Goal: Task Accomplishment & Management: Manage account settings

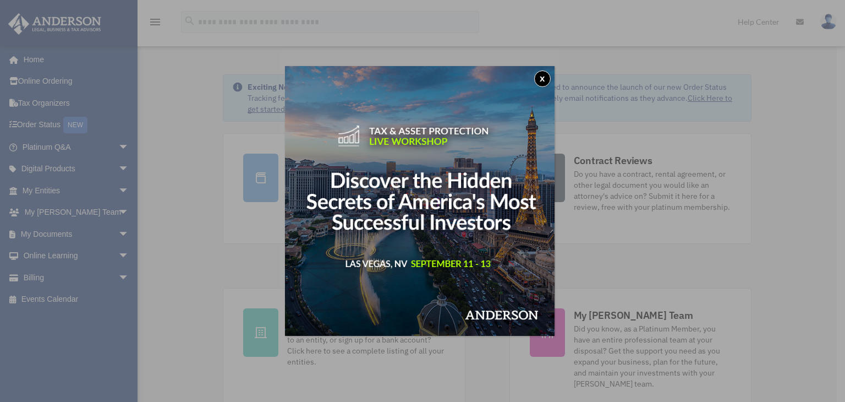
click at [541, 78] on button "x" at bounding box center [542, 78] width 17 height 17
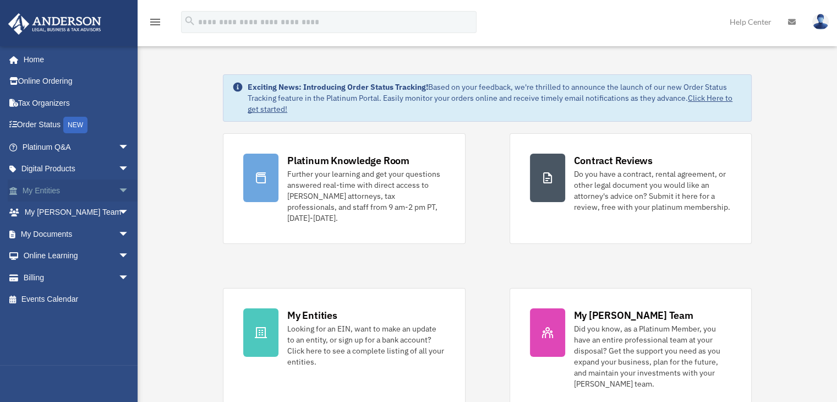
click at [118, 187] on span "arrow_drop_down" at bounding box center [129, 190] width 22 height 23
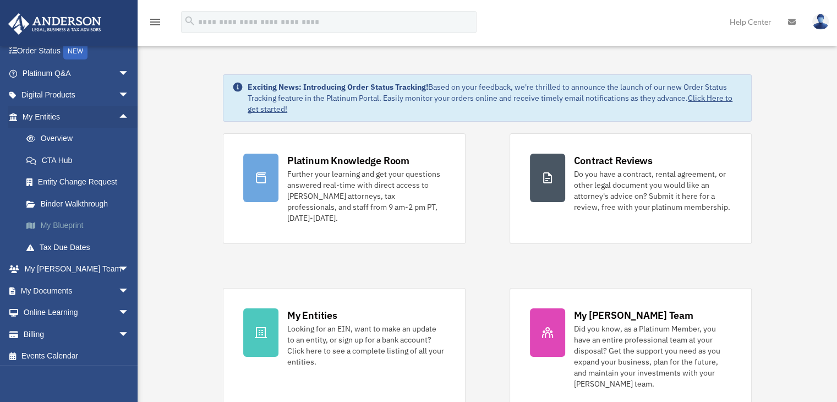
scroll to position [78, 0]
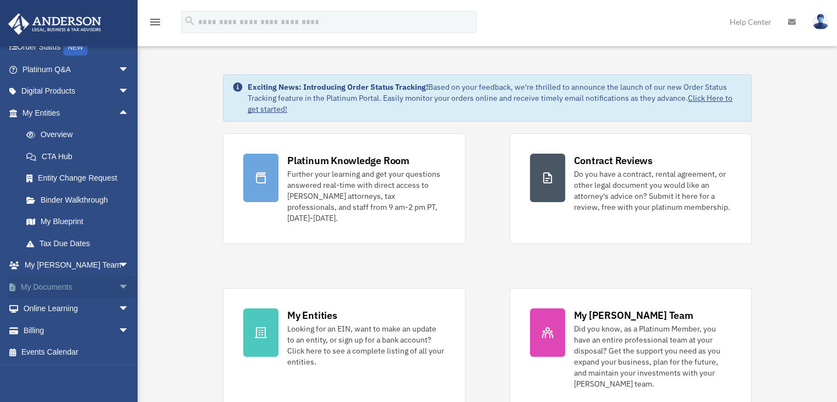
click at [37, 284] on link "My Documents arrow_drop_down" at bounding box center [77, 287] width 138 height 22
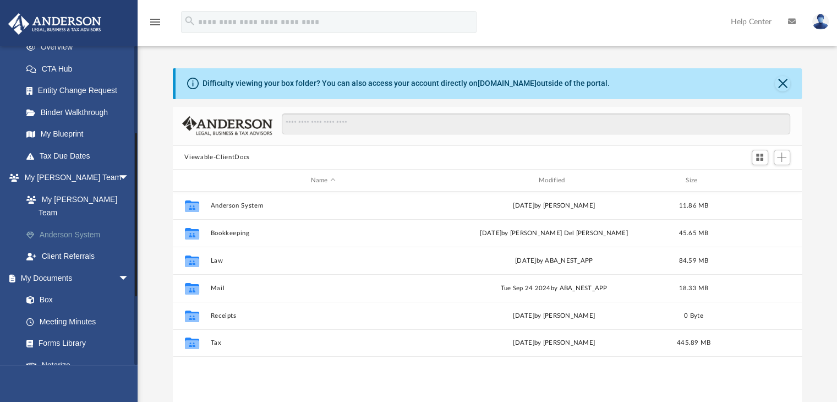
scroll to position [242, 621]
click at [47, 289] on link "Box" at bounding box center [80, 300] width 130 height 22
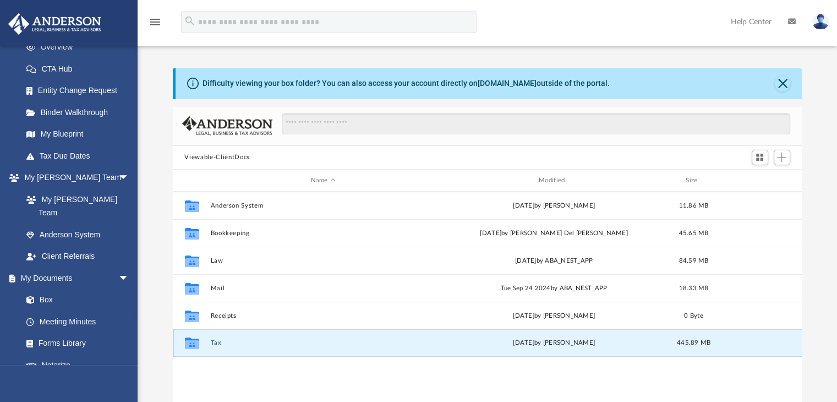
click at [217, 343] on button "Tax" at bounding box center [323, 343] width 226 height 7
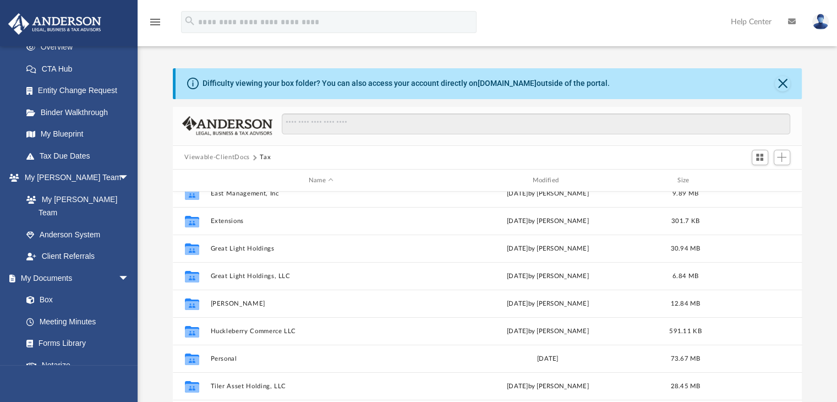
scroll to position [185, 0]
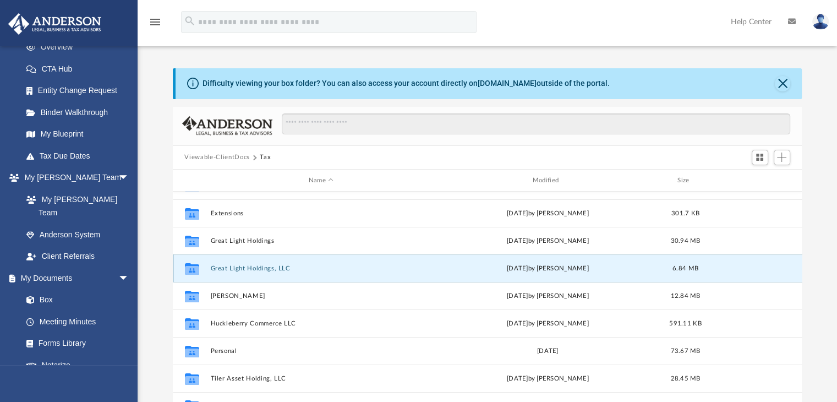
click at [236, 269] on button "Great Light Holdings, LLC" at bounding box center [321, 268] width 222 height 7
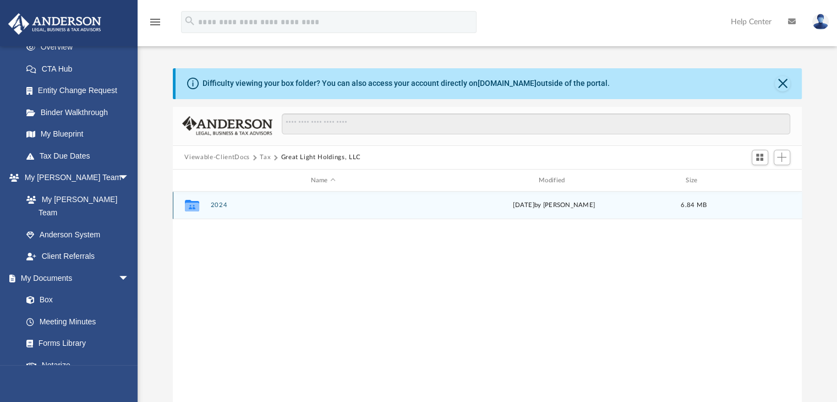
click at [212, 206] on button "2024" at bounding box center [323, 205] width 226 height 7
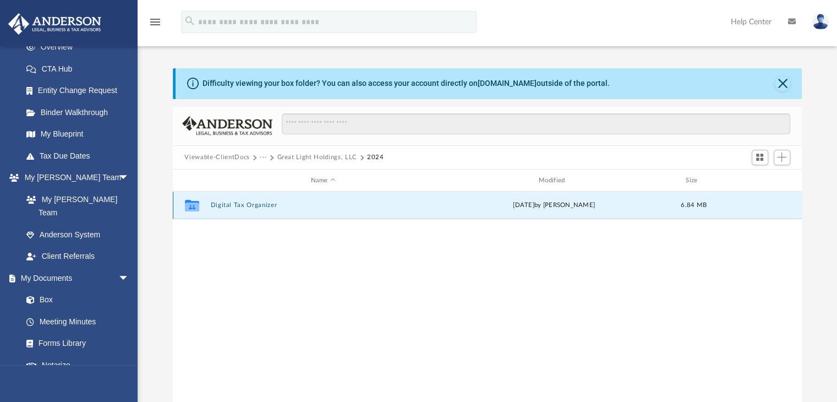
click at [212, 206] on button "Digital Tax Organizer" at bounding box center [323, 205] width 226 height 7
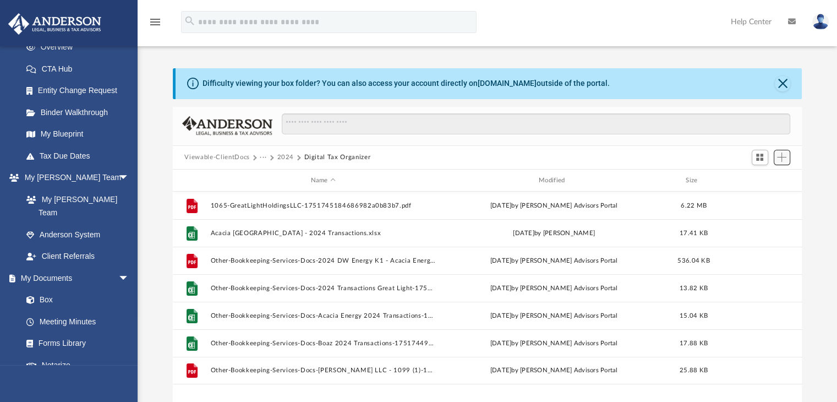
click at [785, 155] on span "Add" at bounding box center [781, 156] width 9 height 9
click at [759, 177] on li "Upload" at bounding box center [766, 179] width 35 height 12
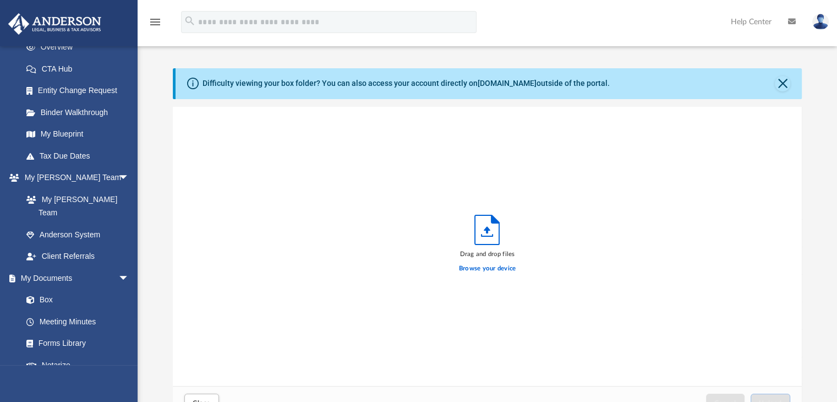
scroll to position [271, 621]
click at [781, 86] on button "Close" at bounding box center [782, 83] width 15 height 15
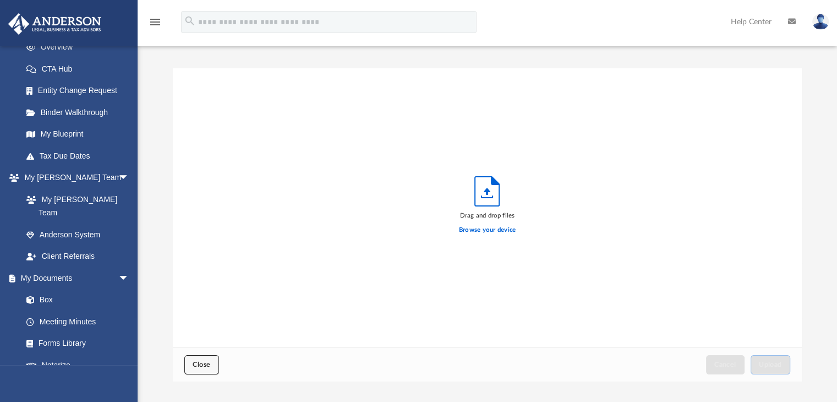
click at [204, 359] on button "Close" at bounding box center [201, 364] width 34 height 19
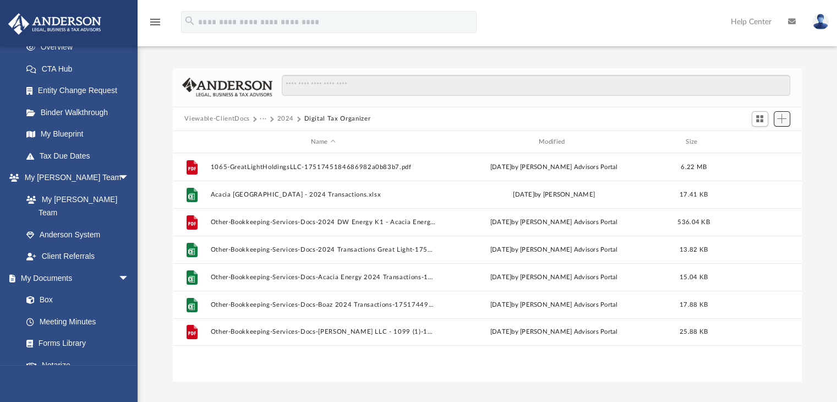
click at [785, 119] on span "Add" at bounding box center [781, 118] width 9 height 9
click at [762, 160] on li "New Folder" at bounding box center [766, 158] width 35 height 12
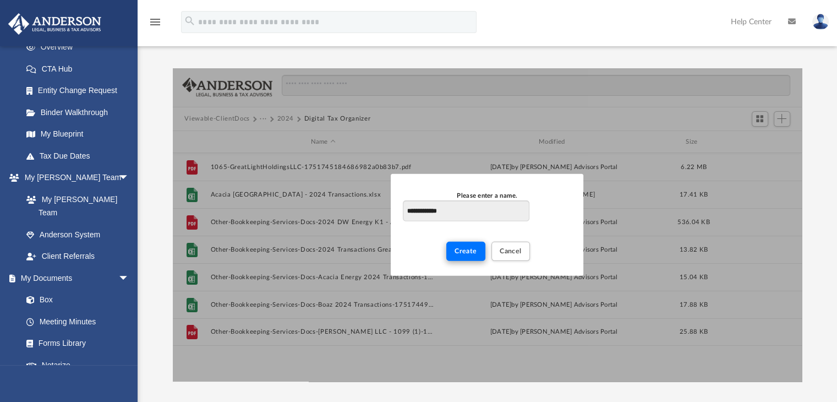
type input "**********"
click at [456, 248] on span "Create" at bounding box center [466, 251] width 23 height 7
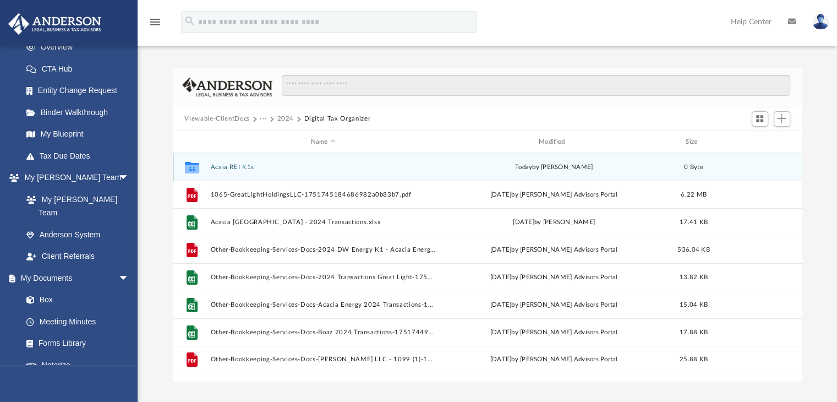
click at [243, 168] on button "Acaia REI K1s" at bounding box center [323, 166] width 226 height 7
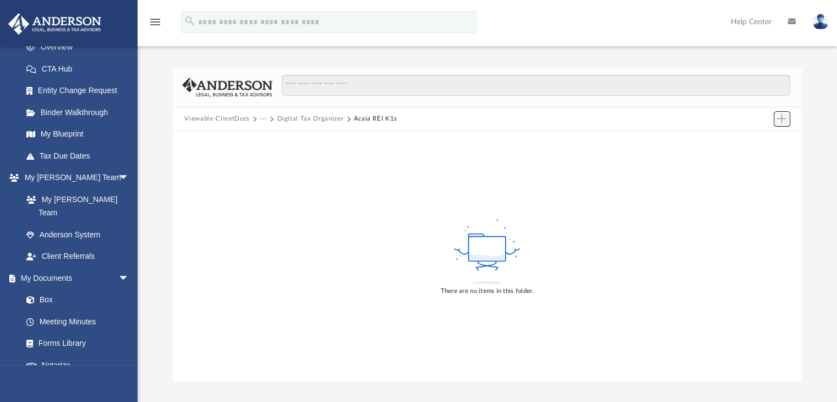
click at [775, 115] on button "Add" at bounding box center [782, 118] width 17 height 15
click at [764, 146] on li "Upload" at bounding box center [766, 141] width 35 height 12
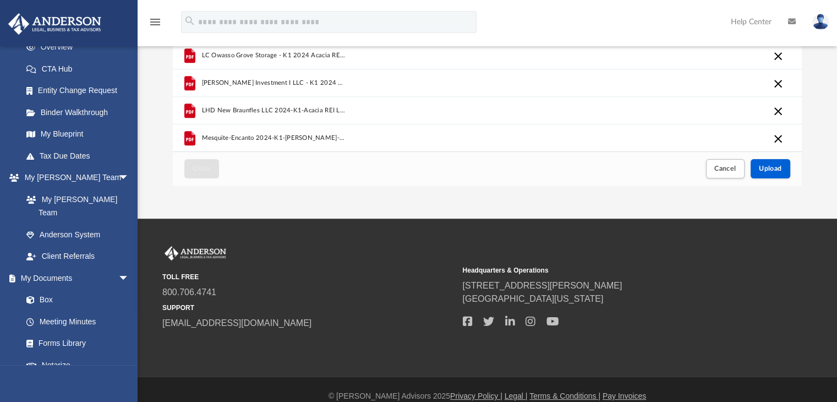
scroll to position [210, 0]
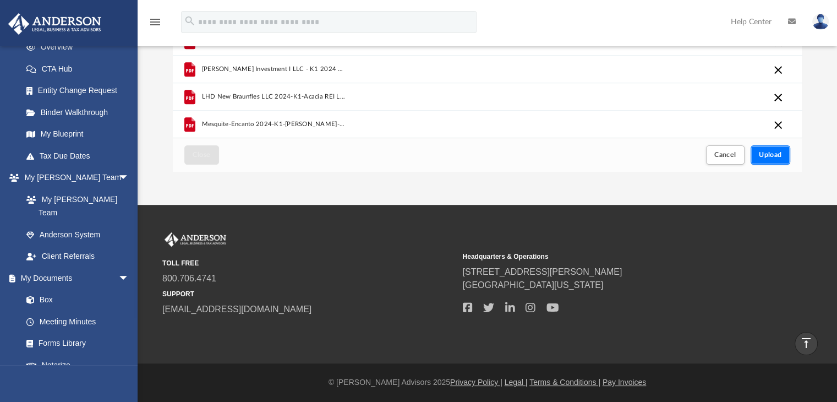
click at [780, 156] on span "Upload" at bounding box center [770, 154] width 23 height 7
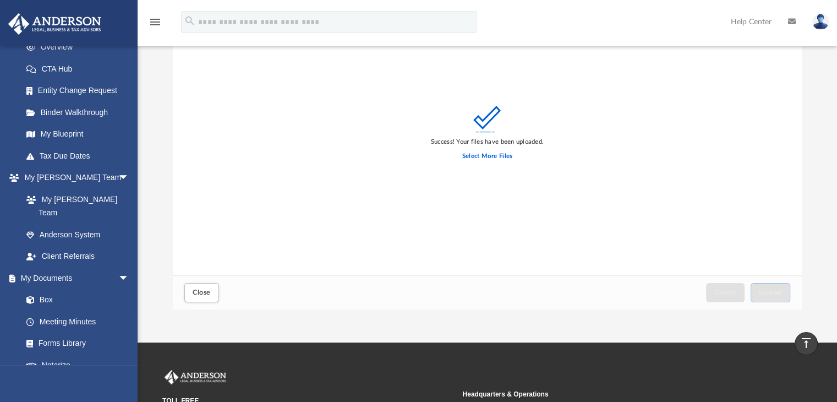
scroll to position [0, 0]
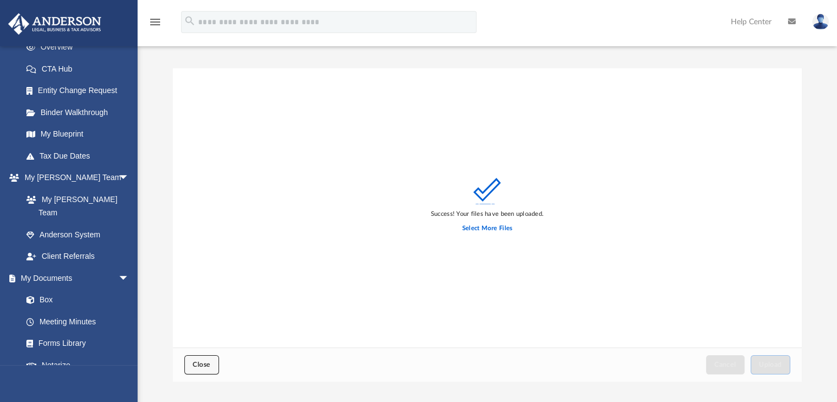
click at [201, 366] on span "Close" at bounding box center [202, 364] width 18 height 7
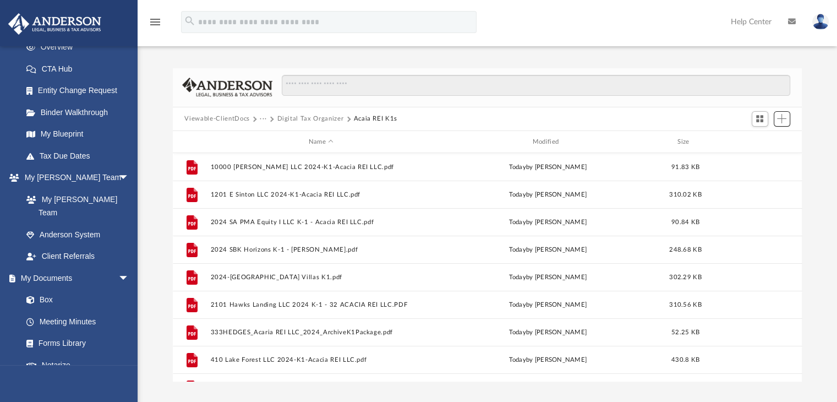
scroll to position [242, 621]
click at [778, 121] on span "Add" at bounding box center [781, 118] width 9 height 9
click at [757, 140] on li "Upload" at bounding box center [766, 141] width 35 height 12
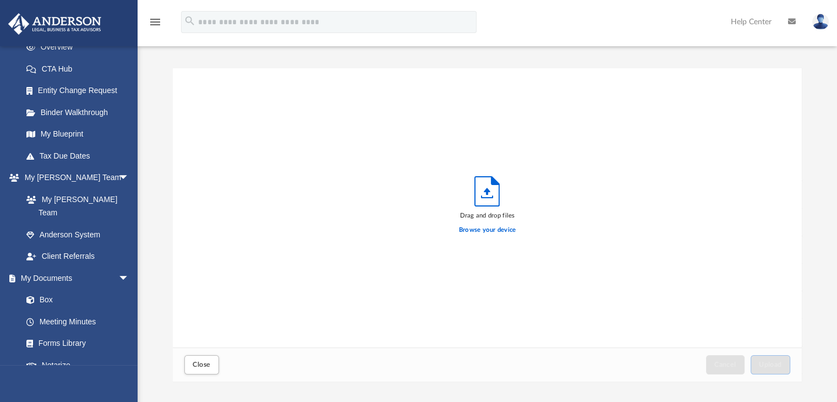
scroll to position [271, 621]
